Goal: Transaction & Acquisition: Purchase product/service

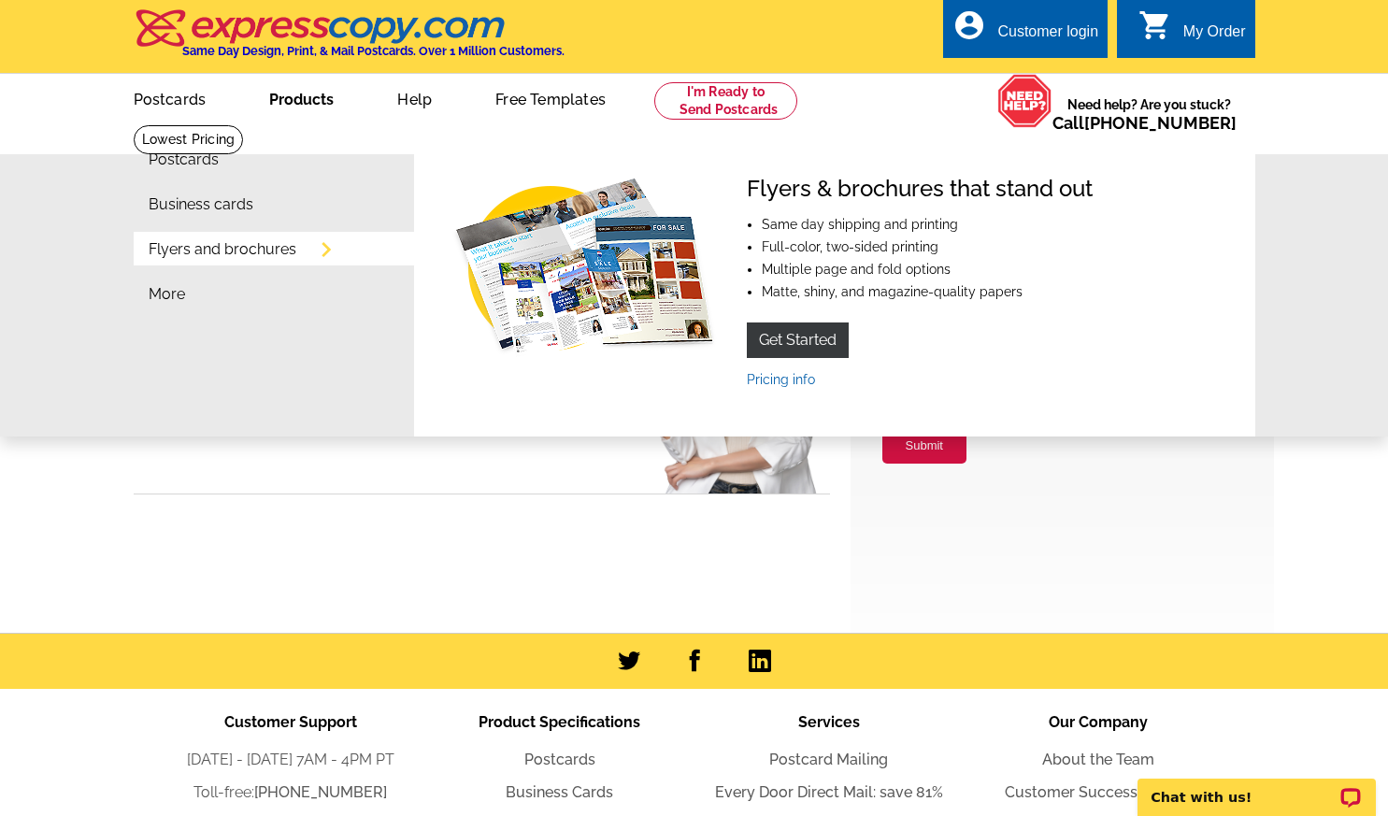
click at [244, 257] on link "Flyers and brochures" at bounding box center [223, 249] width 148 height 15
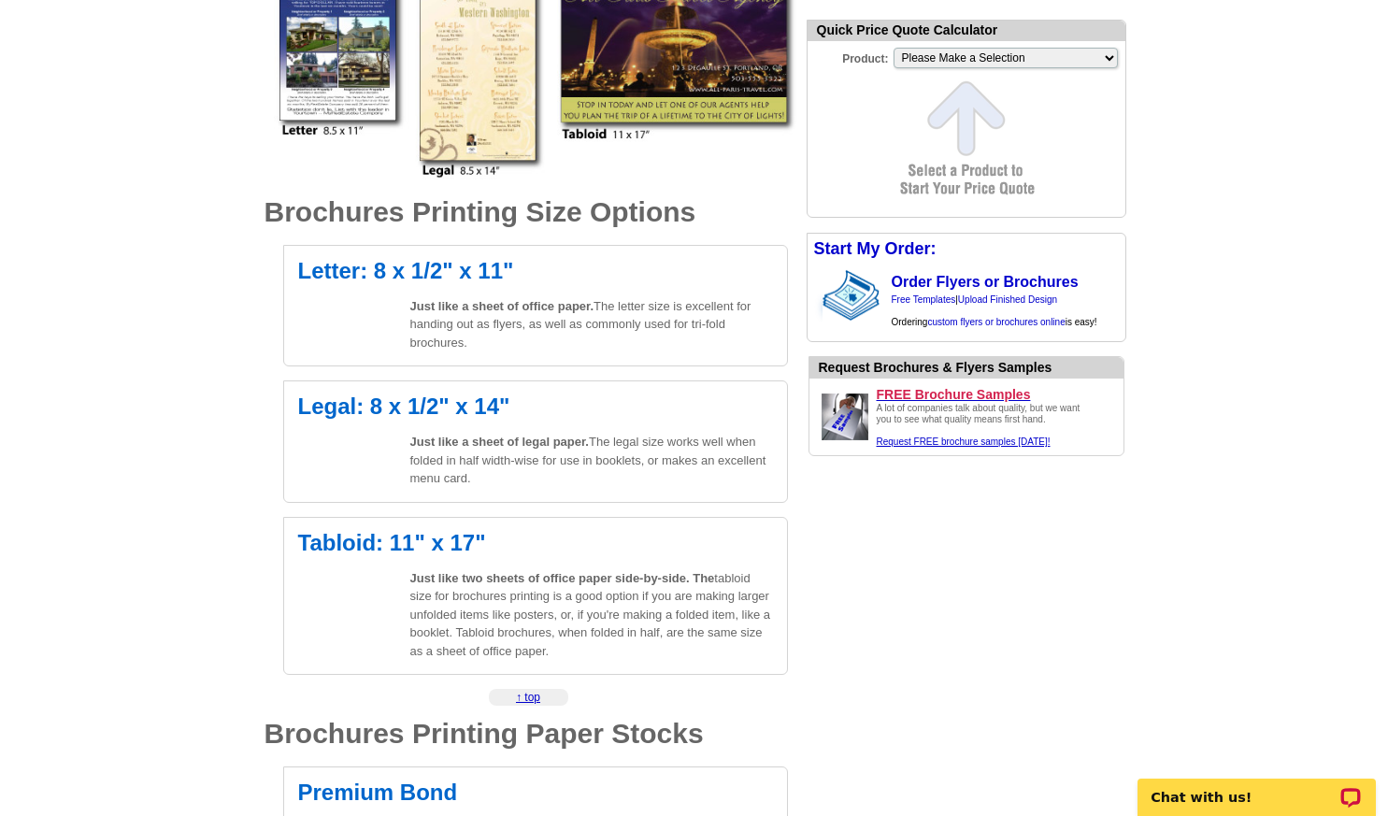
scroll to position [464, 0]
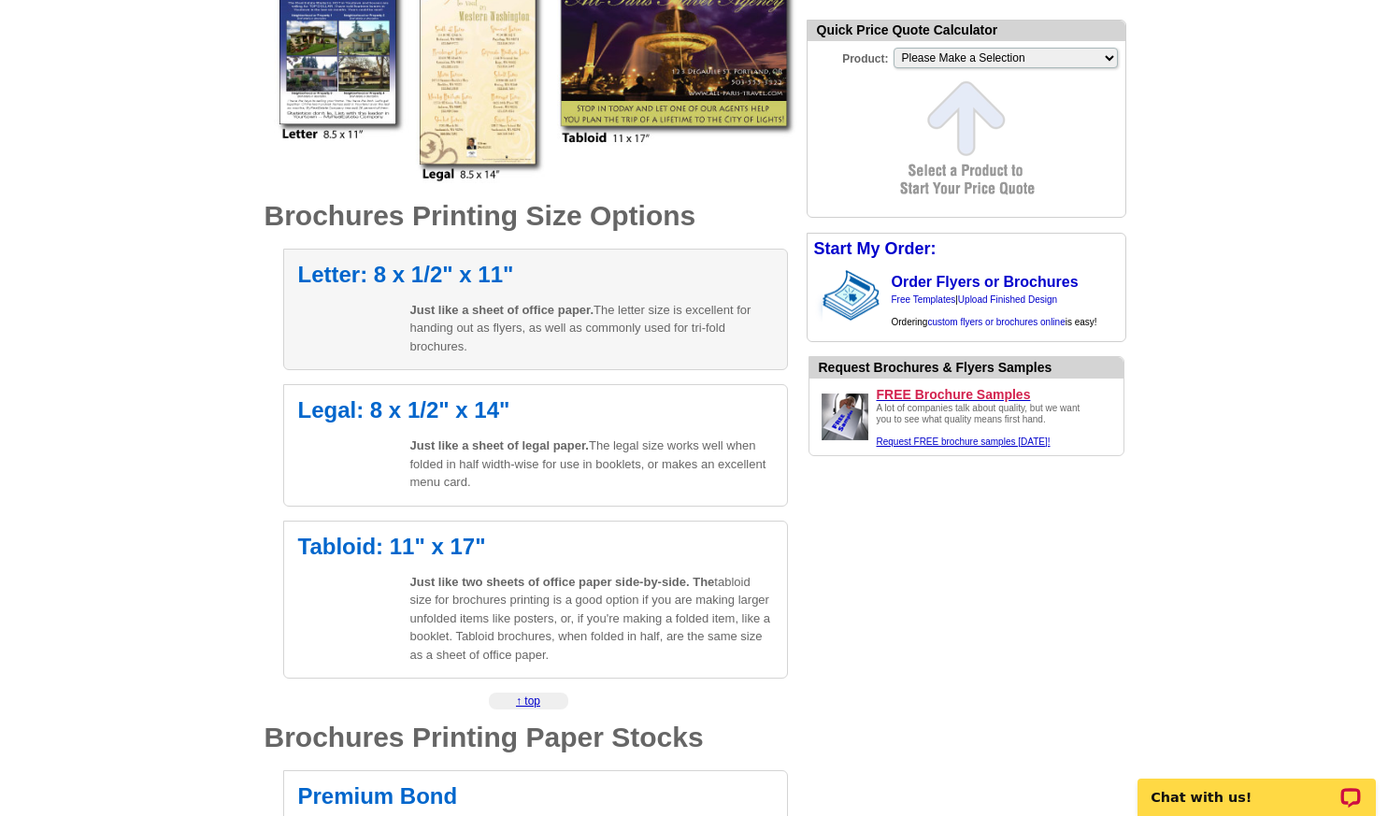
click at [577, 282] on h2 "Letter: 8 x 1/2" x 11"" at bounding box center [535, 275] width 475 height 22
select select "6"
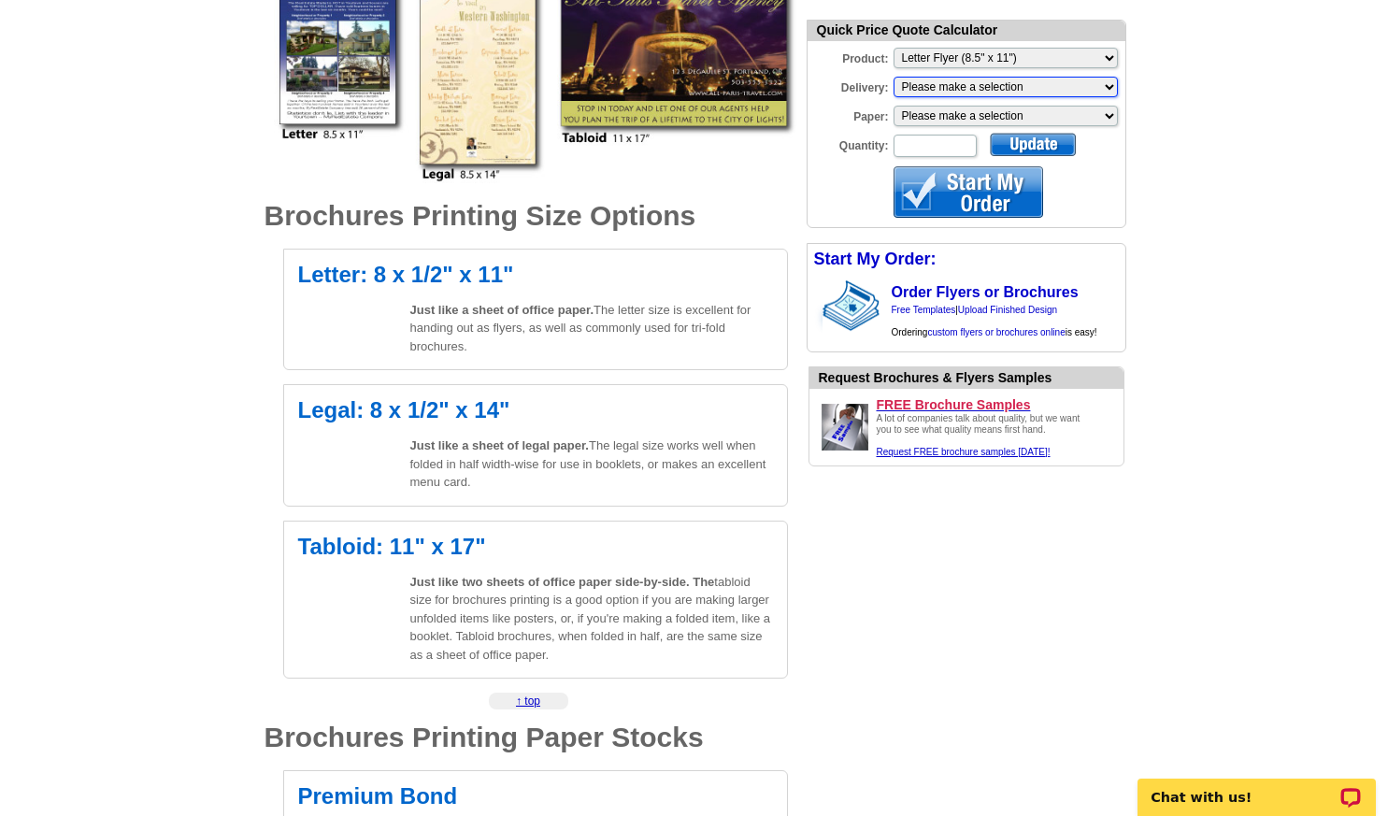
click at [994, 88] on select "Please make a selection Print + Address+USPS First Class Print-Only+Shipped To …" at bounding box center [1005, 87] width 224 height 21
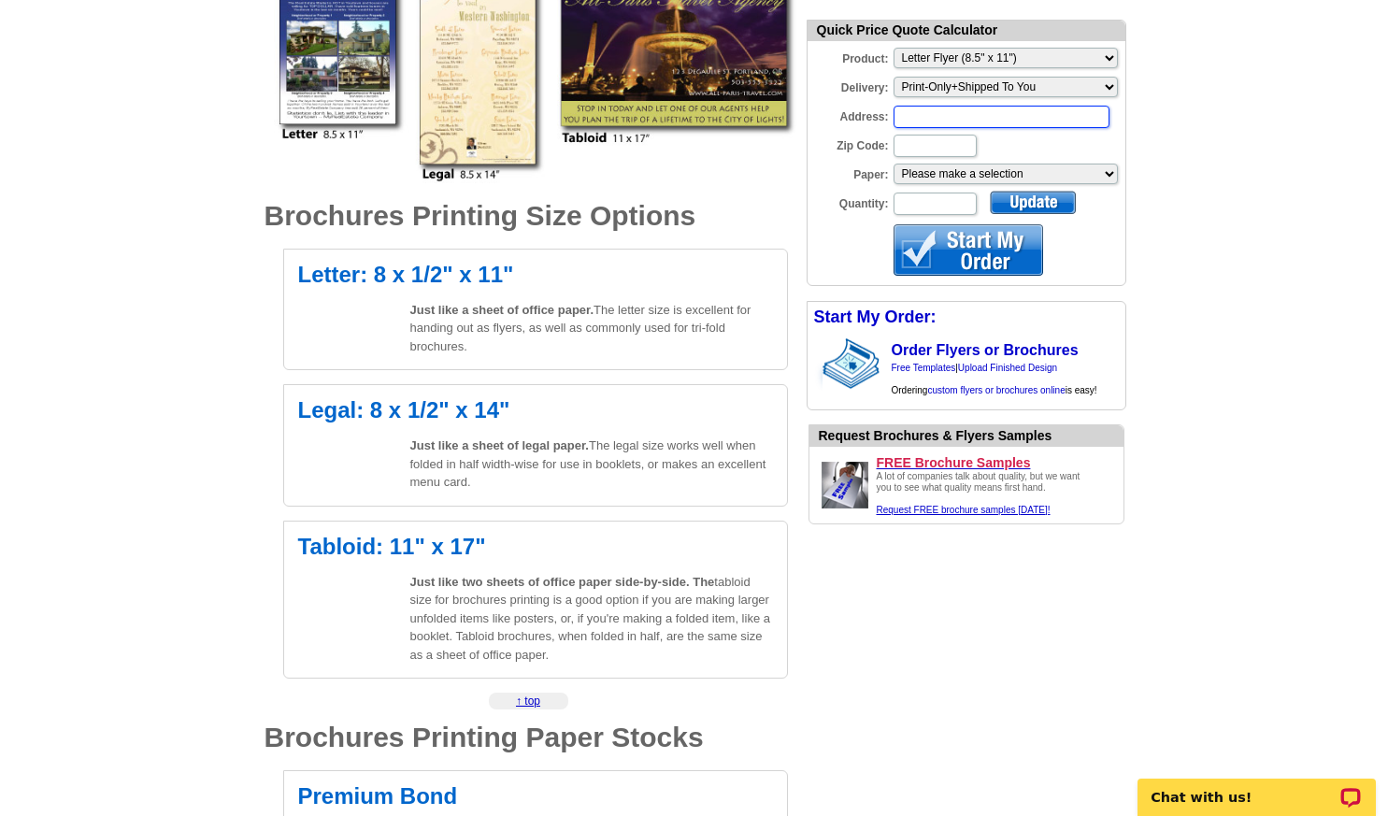
click at [949, 122] on input "Address:" at bounding box center [1001, 117] width 216 height 22
type input "[STREET_ADDRESS]"
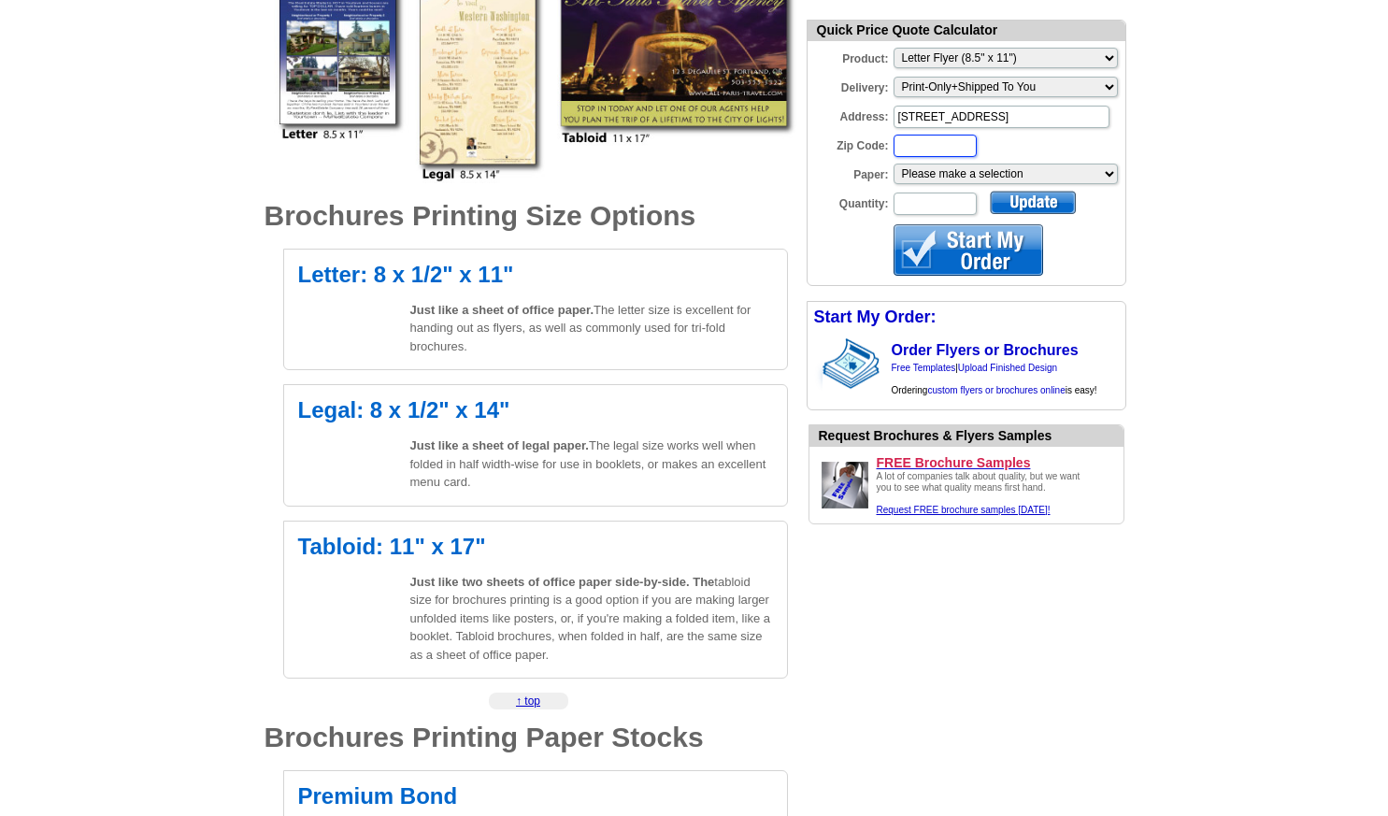
scroll to position [0, 0]
type input "80817"
click at [1018, 173] on select "Please make a selection Uncoated Heavy Card Stock Uncoated Cover Stock Regular …" at bounding box center [1005, 174] width 224 height 21
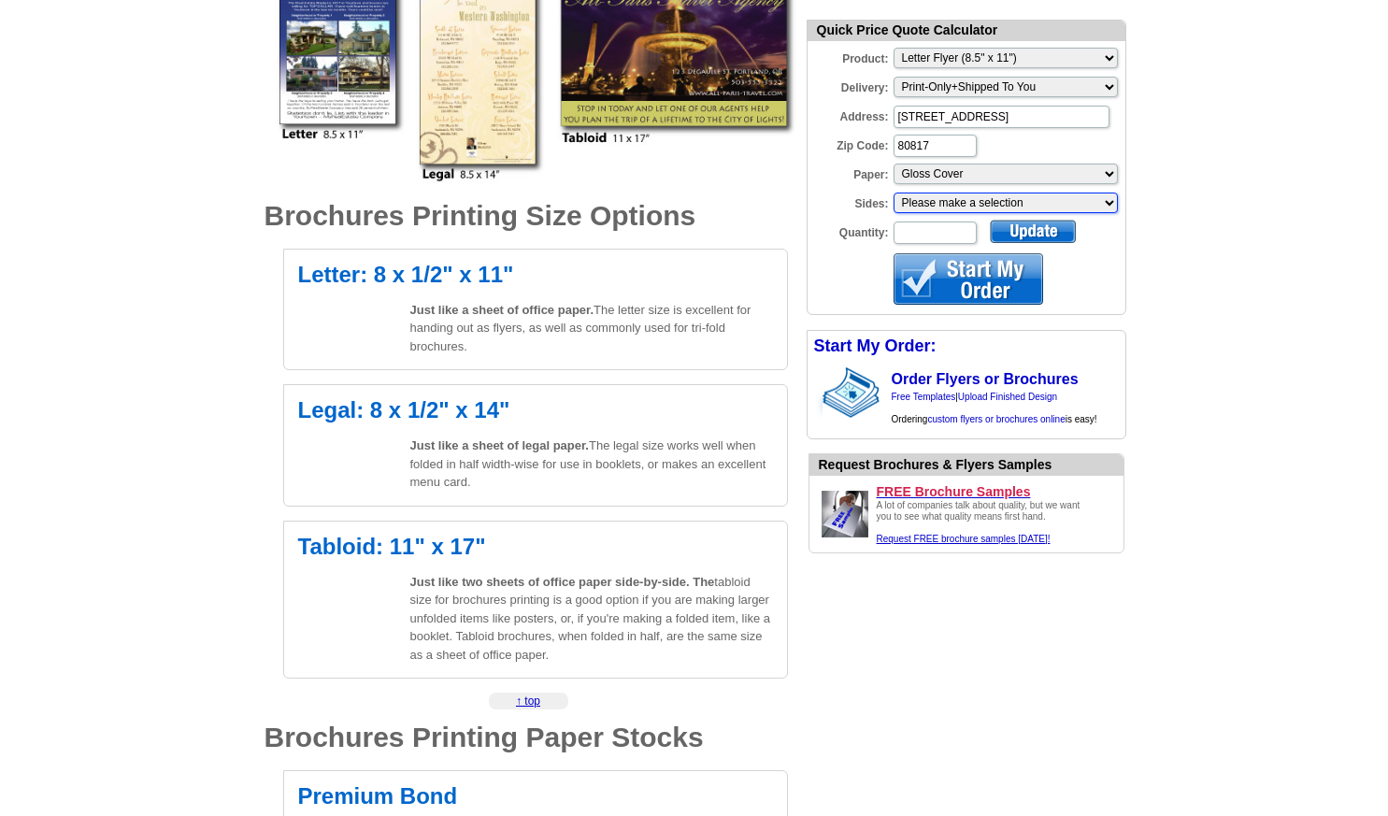
click at [964, 206] on select "Please make a selection One sided, color Two sided, color + B/W Two sided, full…" at bounding box center [1005, 203] width 224 height 21
select select "3"
click at [893, 194] on select "Please make a selection One sided, color Two sided, color + B/W Two sided, full…" at bounding box center [1005, 203] width 224 height 21
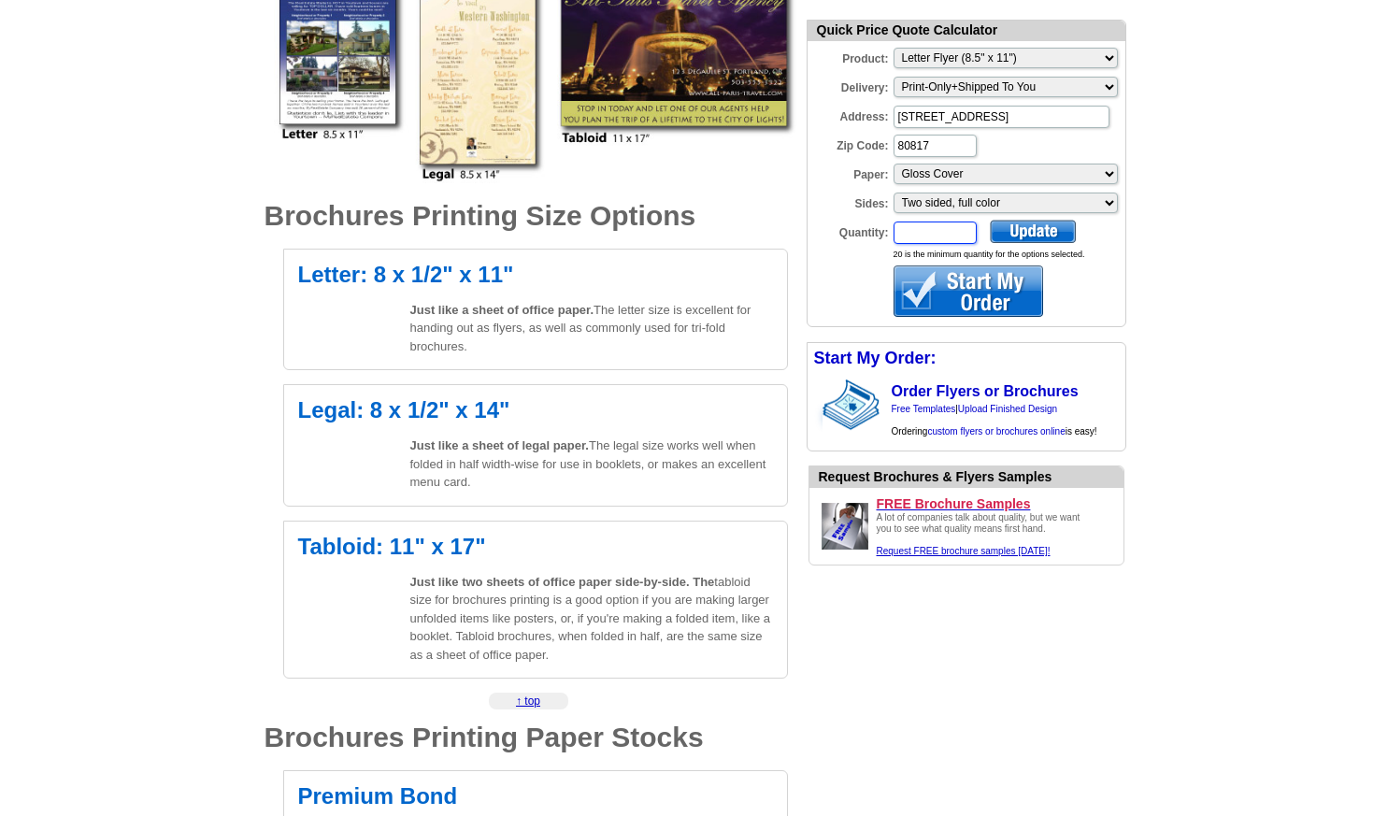
click at [949, 231] on input "Quantity:" at bounding box center [934, 232] width 83 height 22
type input "20"
click at [1101, 272] on form "Quick Price Quote Calculator Product: Please Make a Selection Jumbo Postcard (5…" at bounding box center [966, 174] width 320 height 308
